Goal: Check status

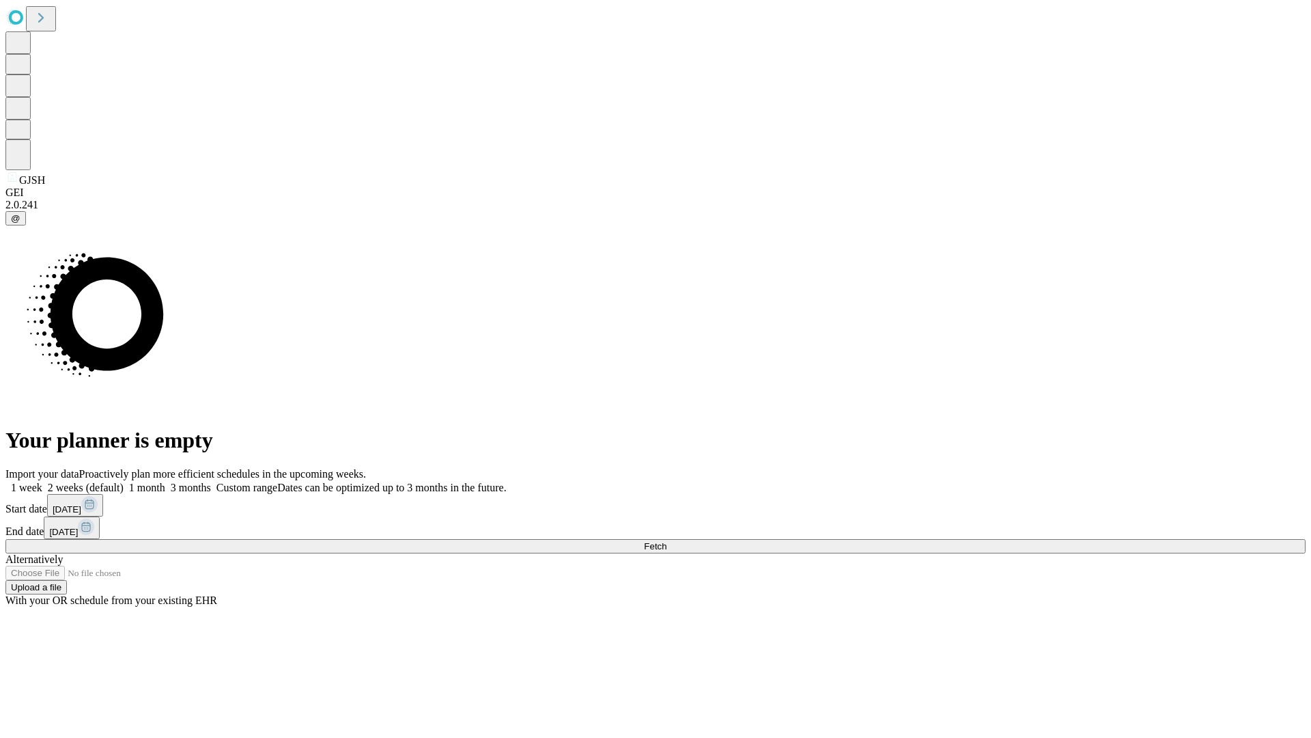
click at [667, 541] on span "Fetch" at bounding box center [655, 546] width 23 height 10
